Goal: Task Accomplishment & Management: Manage account settings

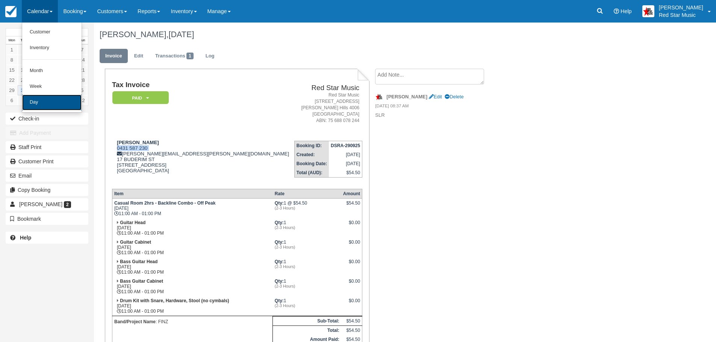
click at [43, 100] on link "Day" at bounding box center [51, 103] width 59 height 16
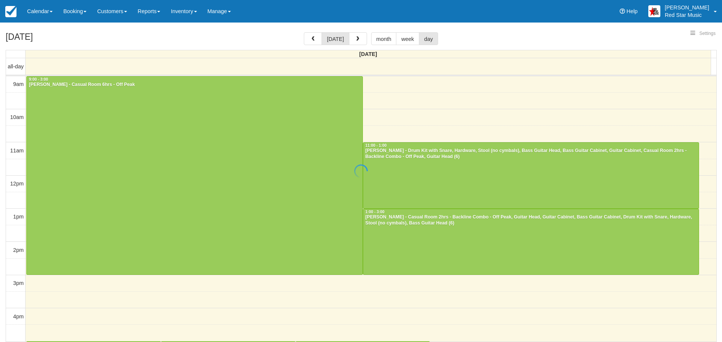
select select
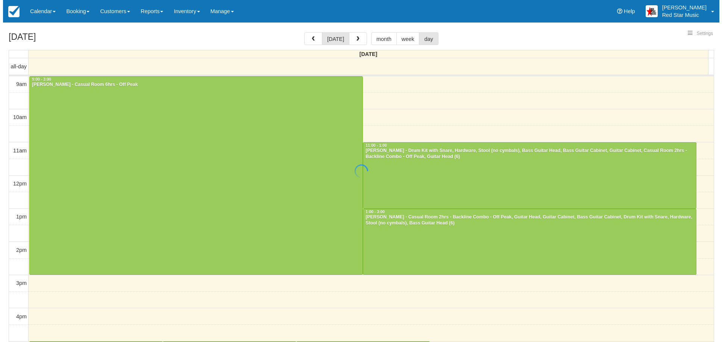
scroll to position [2, 0]
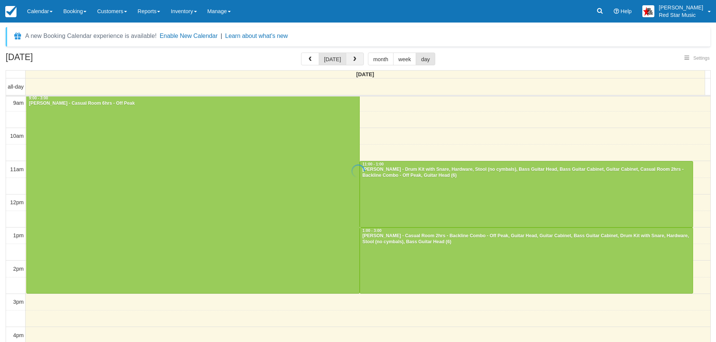
select select
click at [351, 55] on button "button" at bounding box center [355, 59] width 18 height 13
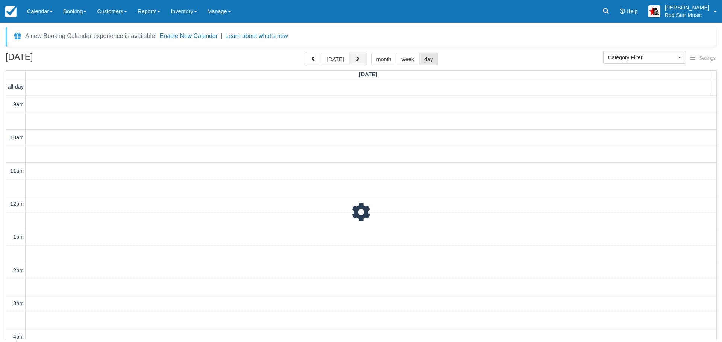
scroll to position [188, 0]
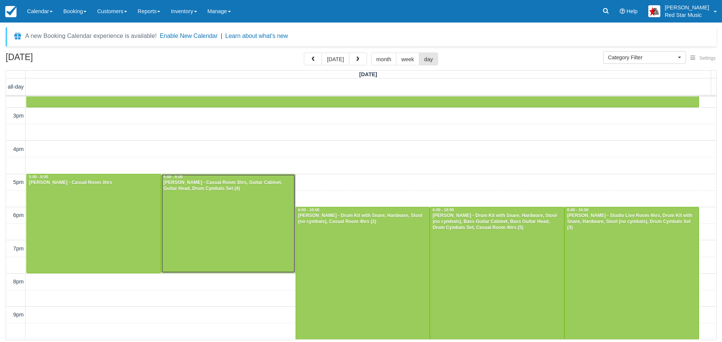
click at [232, 215] on div at bounding box center [228, 223] width 134 height 99
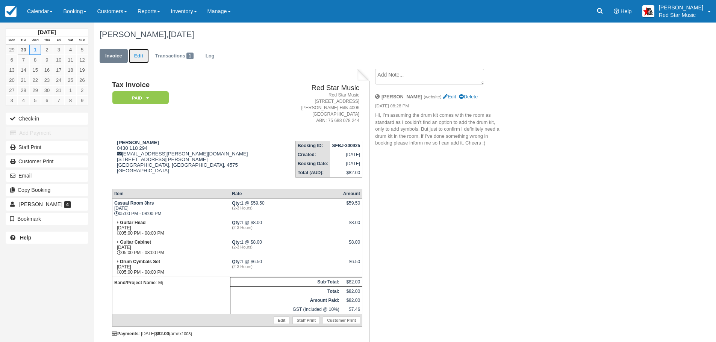
click at [135, 53] on link "Edit" at bounding box center [139, 56] width 20 height 15
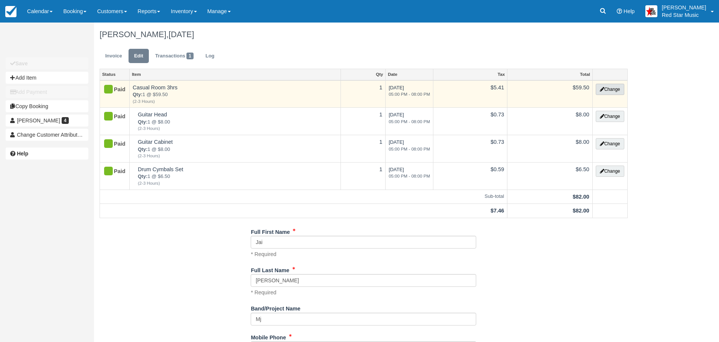
click at [609, 87] on button "Change" at bounding box center [610, 89] width 29 height 11
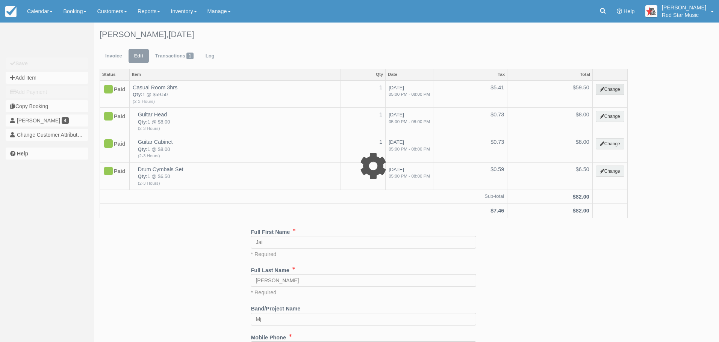
select select "6"
type input "59.50"
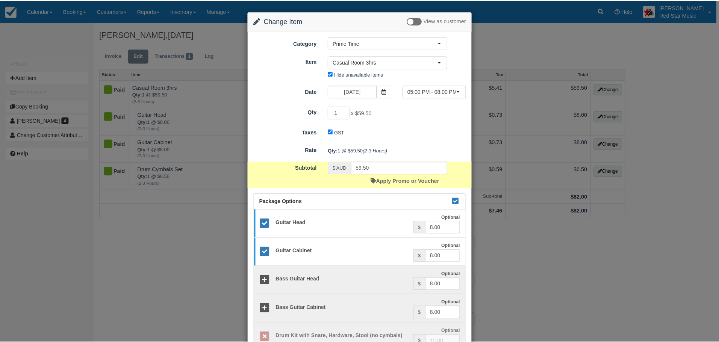
scroll to position [172, 0]
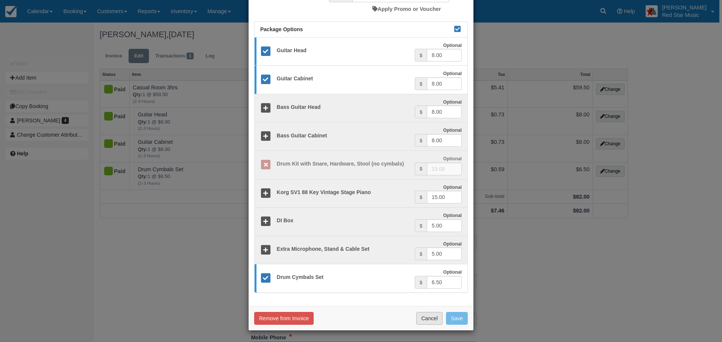
click at [429, 320] on button "Cancel" at bounding box center [429, 318] width 26 height 13
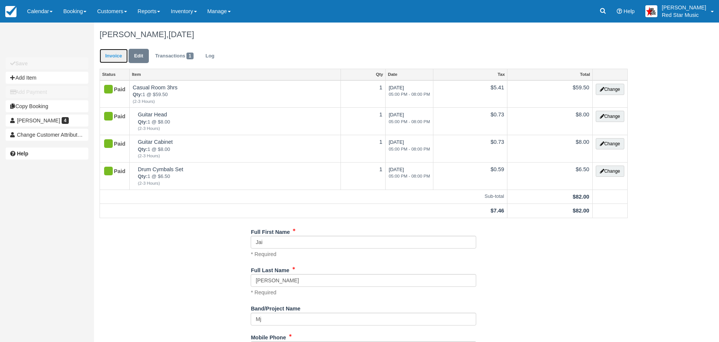
click at [112, 55] on link "Invoice" at bounding box center [114, 56] width 28 height 15
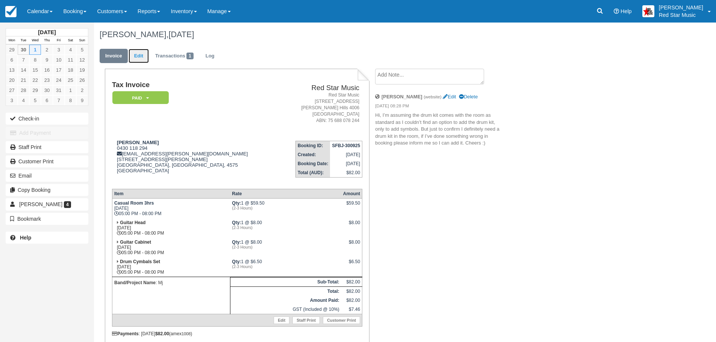
click at [136, 56] on link "Edit" at bounding box center [139, 56] width 20 height 15
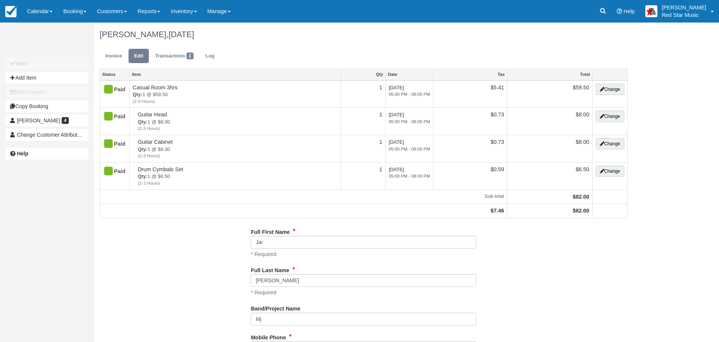
type input "0430 118 294"
click at [114, 55] on link "Invoice" at bounding box center [114, 56] width 28 height 15
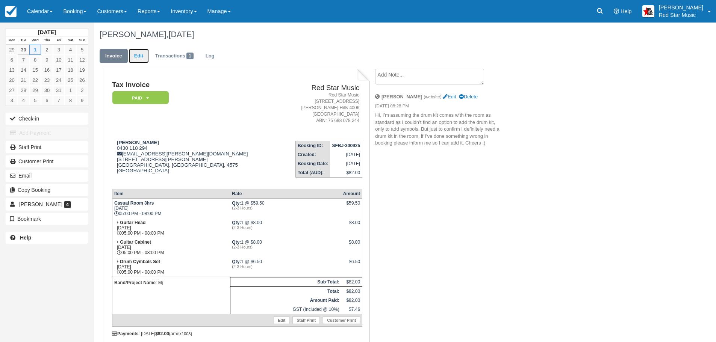
click at [140, 58] on link "Edit" at bounding box center [139, 56] width 20 height 15
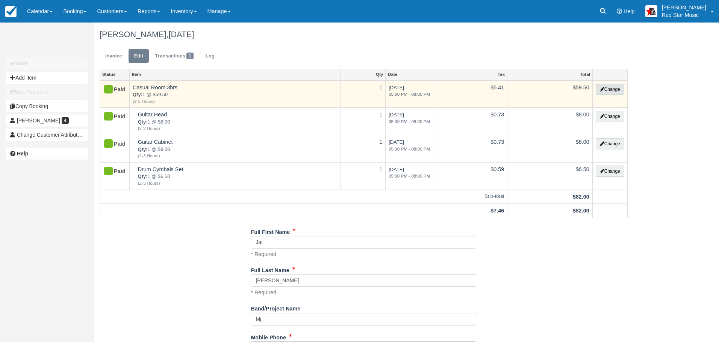
click at [615, 88] on button "Change" at bounding box center [610, 89] width 29 height 11
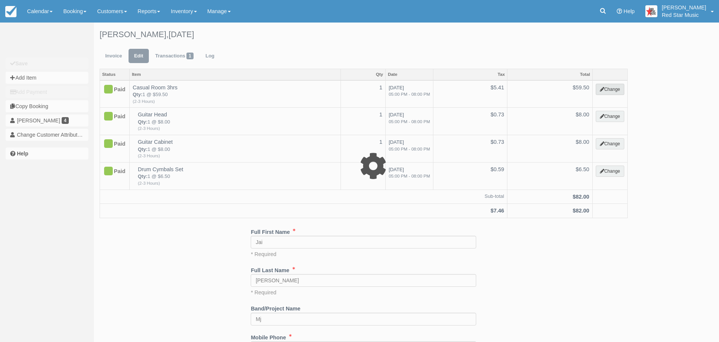
select select "6"
type input "59.50"
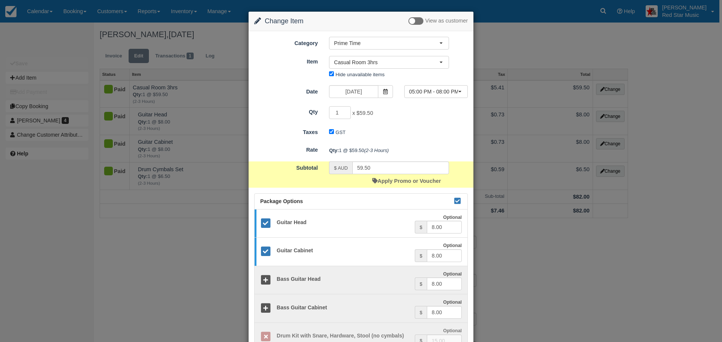
scroll to position [172, 0]
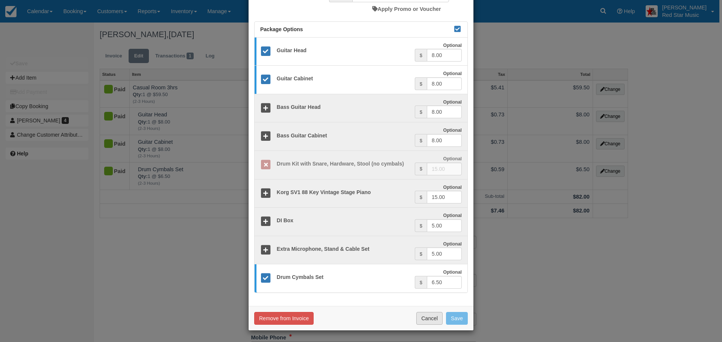
click at [429, 315] on button "Cancel" at bounding box center [429, 318] width 26 height 13
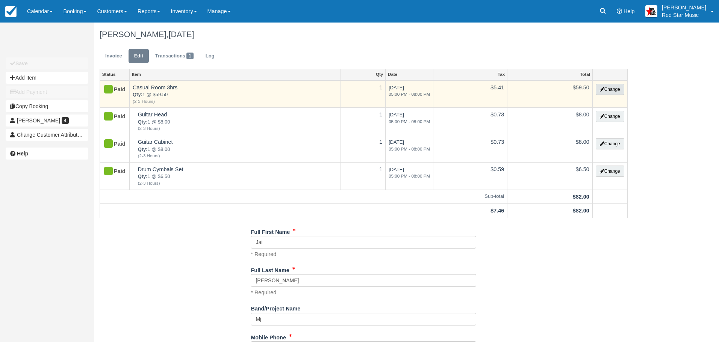
click at [608, 86] on button "Change" at bounding box center [610, 89] width 29 height 11
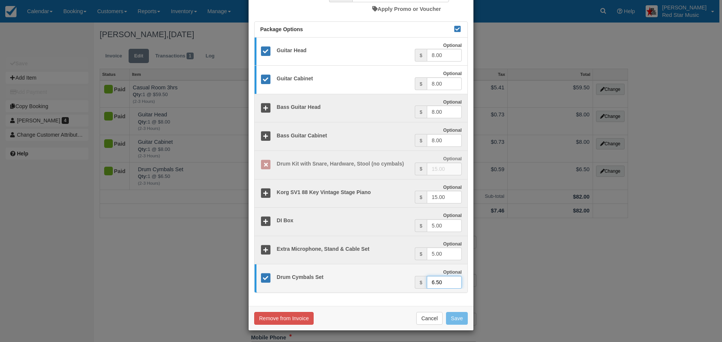
drag, startPoint x: 451, startPoint y: 282, endPoint x: 417, endPoint y: 277, distance: 33.8
click at [417, 277] on div "$ 6.50" at bounding box center [438, 282] width 47 height 13
drag, startPoint x: 449, startPoint y: 283, endPoint x: 380, endPoint y: 282, distance: 68.8
click at [389, 282] on div "Optional Drum Cymbals Set Optional $ 15.00" at bounding box center [361, 278] width 213 height 21
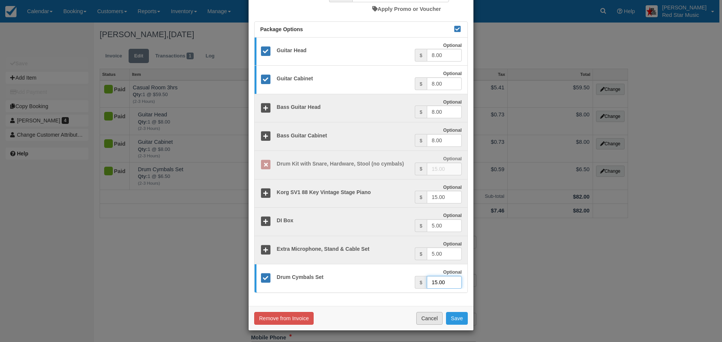
type input "15.00"
click at [426, 318] on button "Cancel" at bounding box center [429, 318] width 26 height 13
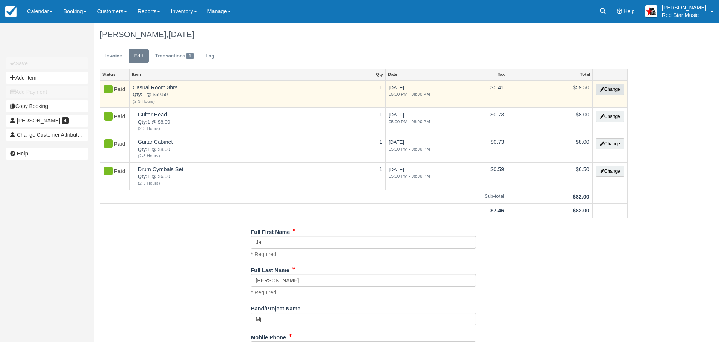
click at [610, 87] on button "Change" at bounding box center [610, 89] width 29 height 11
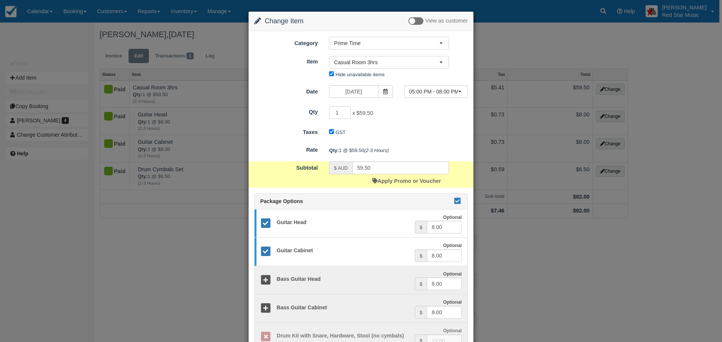
scroll to position [172, 0]
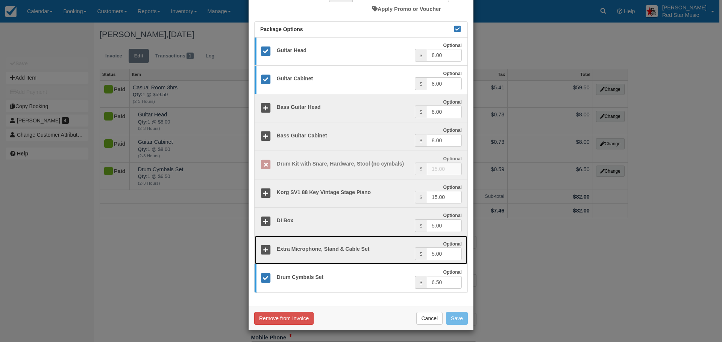
click at [264, 248] on icon at bounding box center [265, 250] width 11 height 11
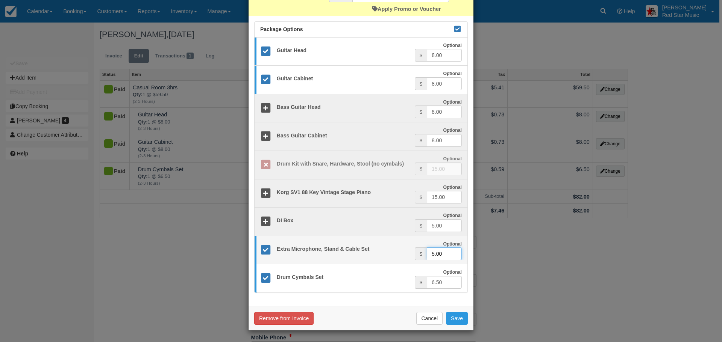
drag, startPoint x: 443, startPoint y: 255, endPoint x: 419, endPoint y: 253, distance: 23.8
click at [419, 253] on div "$ 5.00" at bounding box center [438, 254] width 47 height 13
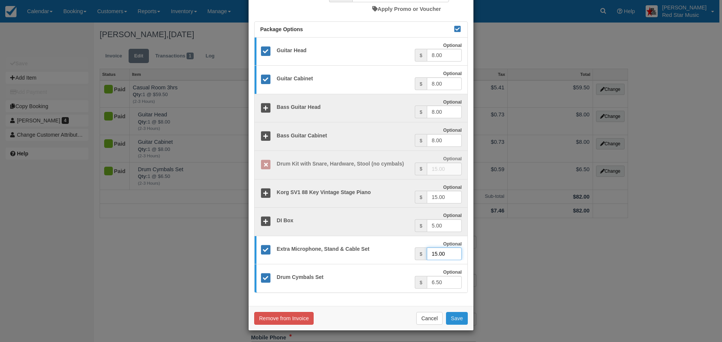
type input "15.00"
click at [454, 315] on button "Save" at bounding box center [457, 318] width 22 height 13
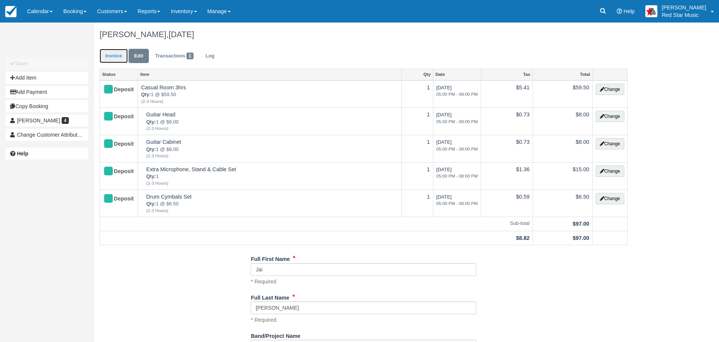
click at [107, 55] on link "Invoice" at bounding box center [114, 56] width 28 height 15
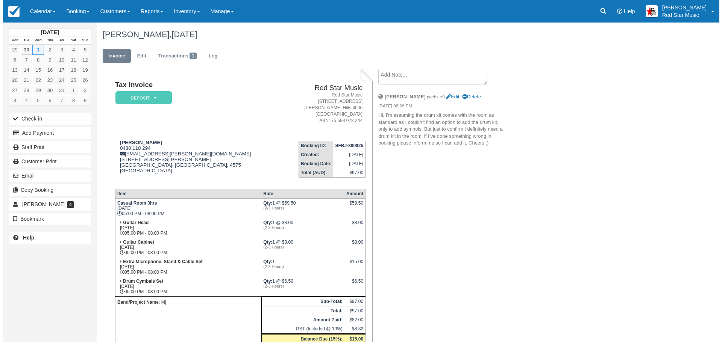
scroll to position [66, 0]
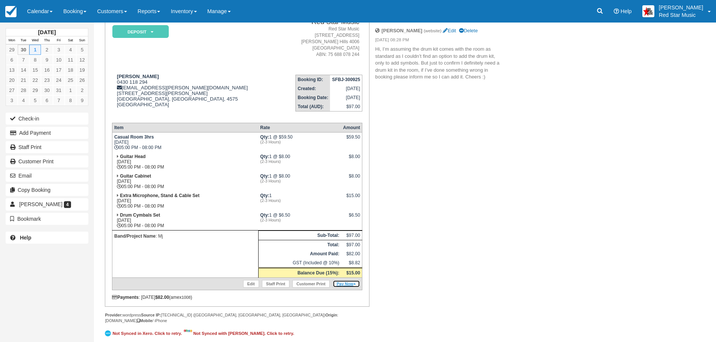
click at [349, 283] on link "Pay Now" at bounding box center [346, 284] width 27 height 8
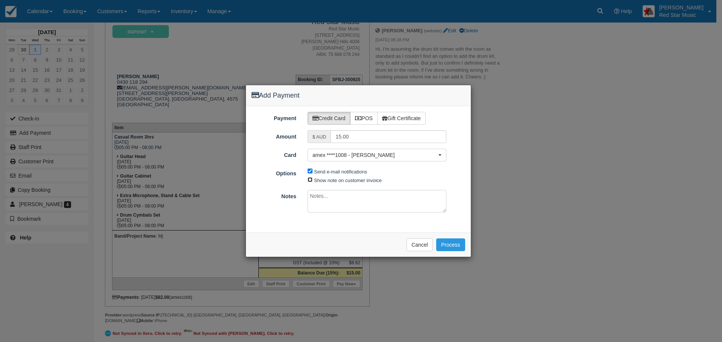
click at [310, 180] on input "Show note on customer invoice" at bounding box center [310, 179] width 5 height 5
checkbox input "true"
click at [362, 206] on textarea at bounding box center [377, 201] width 139 height 23
type textarea "k"
type textarea "Kit added but billed under microphones (see other email)"
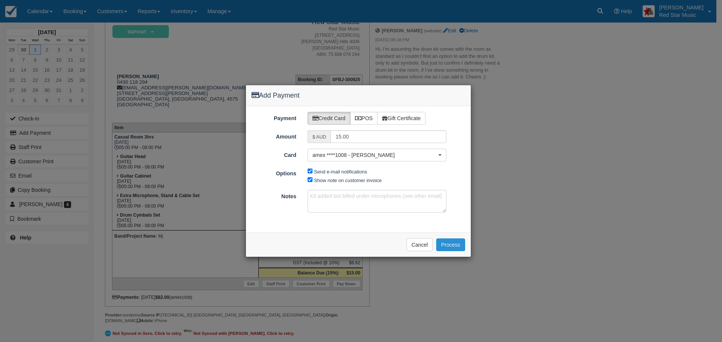
click at [456, 243] on button "Process" at bounding box center [450, 245] width 29 height 13
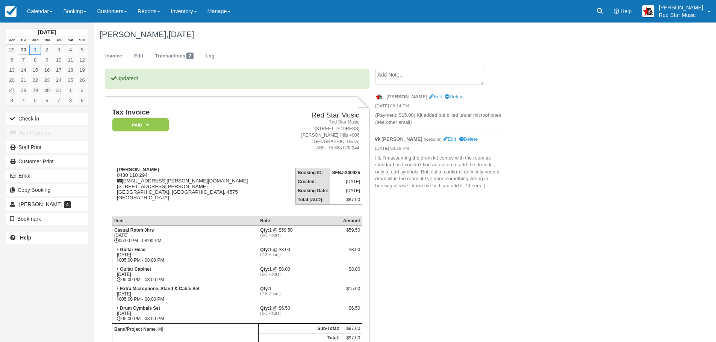
click at [408, 78] on textarea at bounding box center [429, 77] width 109 height 16
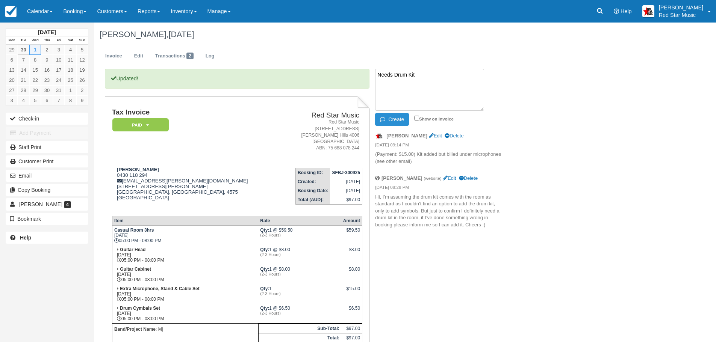
type textarea "Needs Drum Kit"
click at [386, 117] on icon "button" at bounding box center [384, 119] width 8 height 5
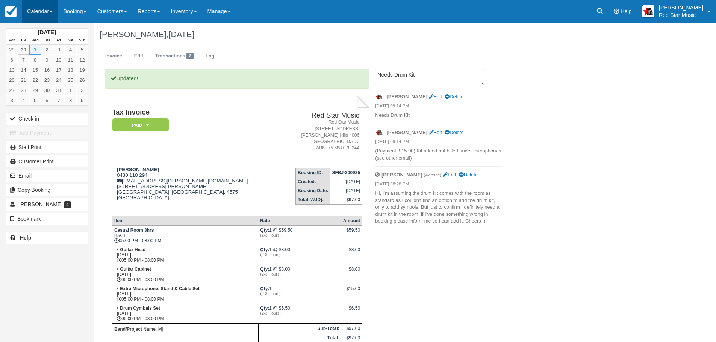
click at [32, 5] on link "Calendar" at bounding box center [40, 11] width 36 height 23
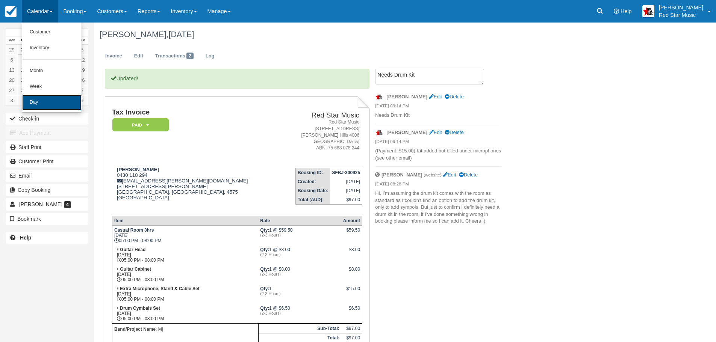
click at [51, 99] on link "Day" at bounding box center [51, 103] width 59 height 16
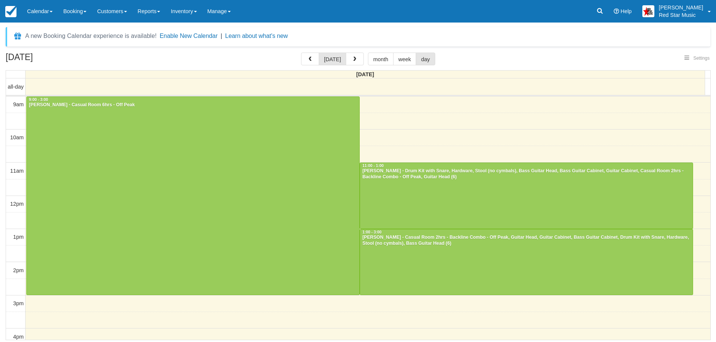
select select
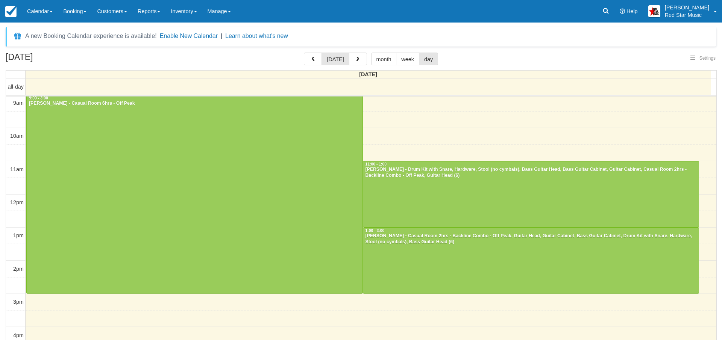
select select
click at [352, 56] on button "button" at bounding box center [358, 59] width 18 height 13
